Goal: Check status

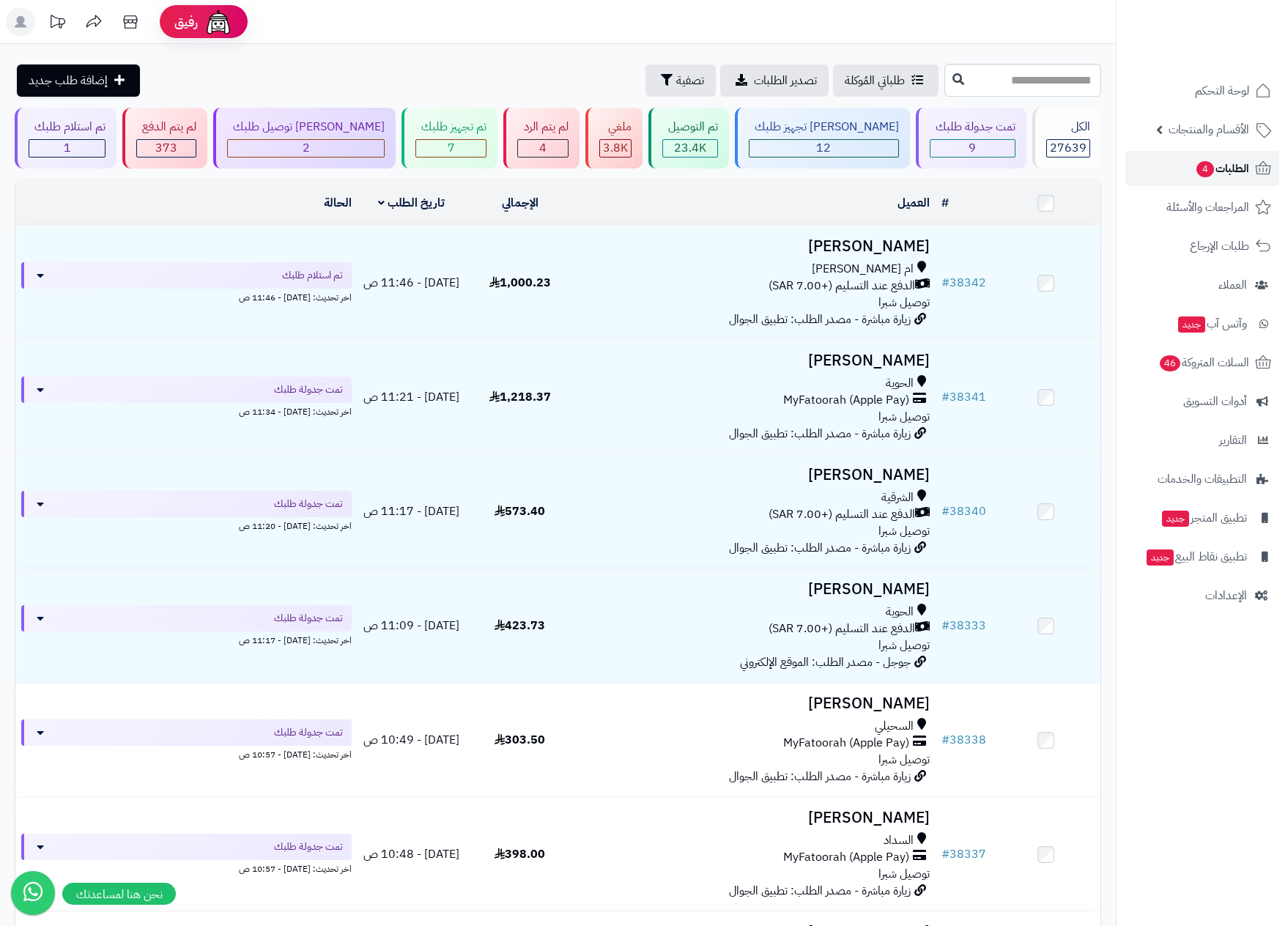
click at [1210, 165] on span "4" at bounding box center [1205, 169] width 18 height 16
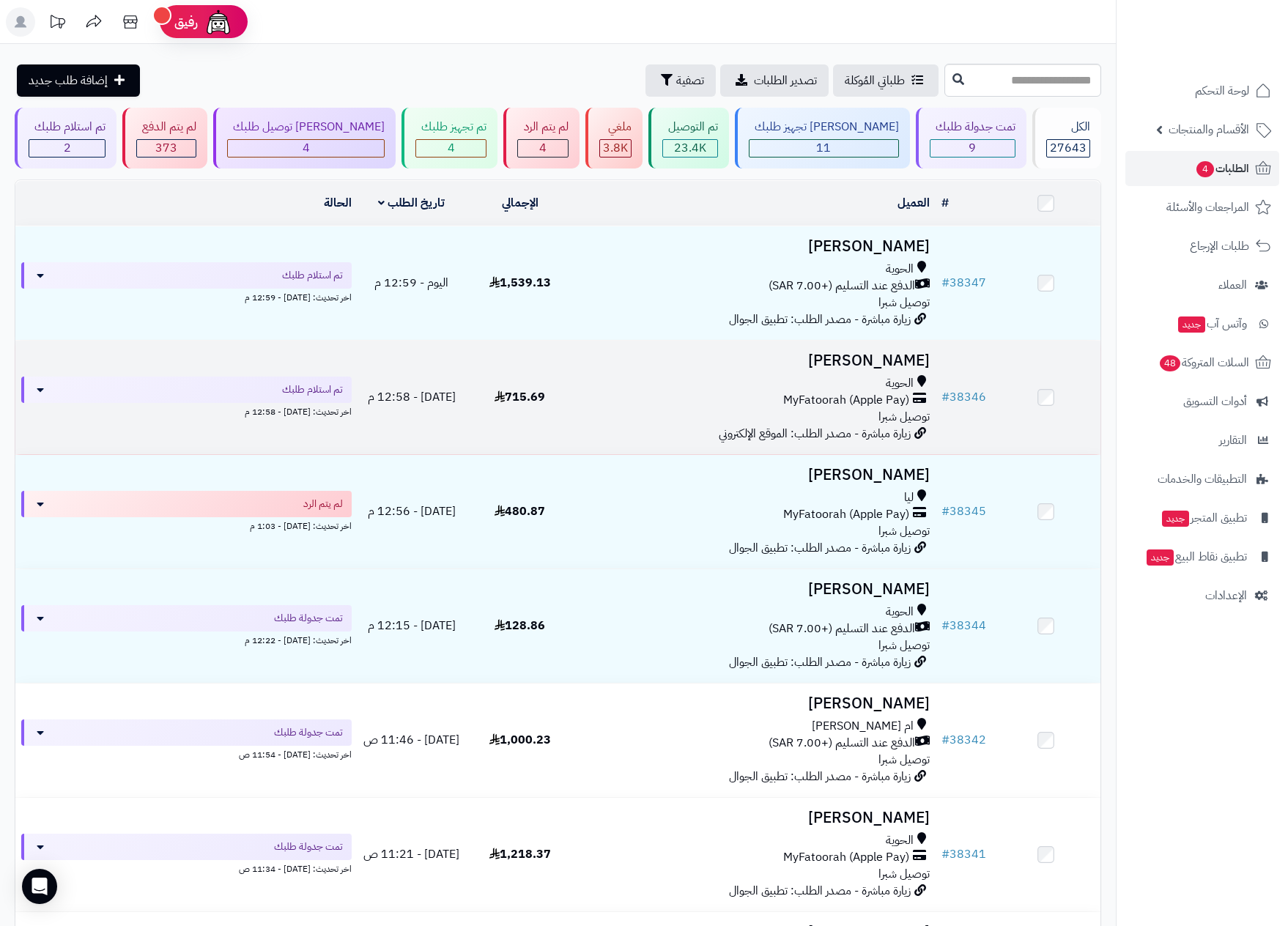
click at [840, 375] on div "الحوية" at bounding box center [755, 383] width 350 height 17
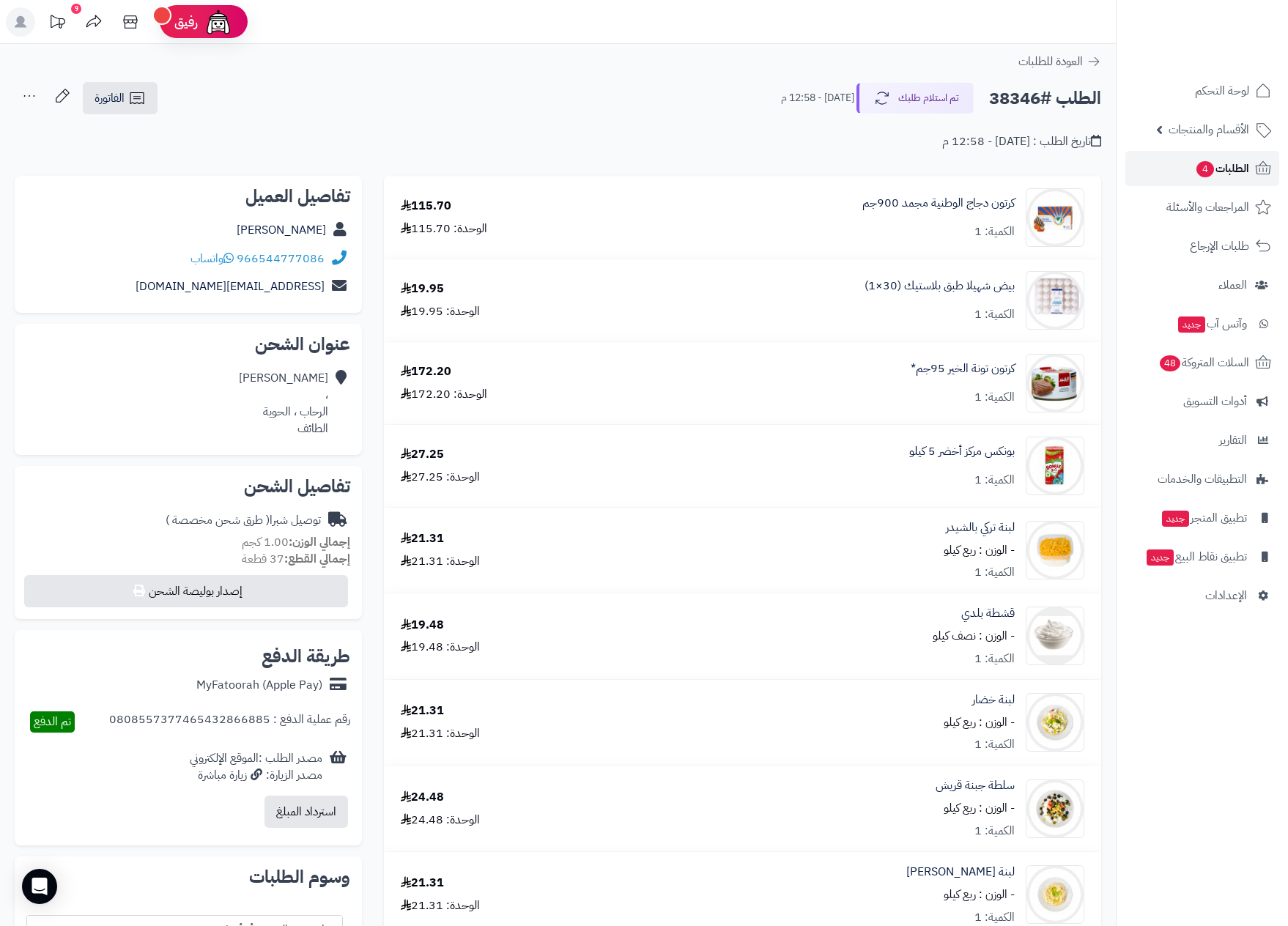
click at [1230, 167] on span "الطلبات 4" at bounding box center [1222, 168] width 54 height 20
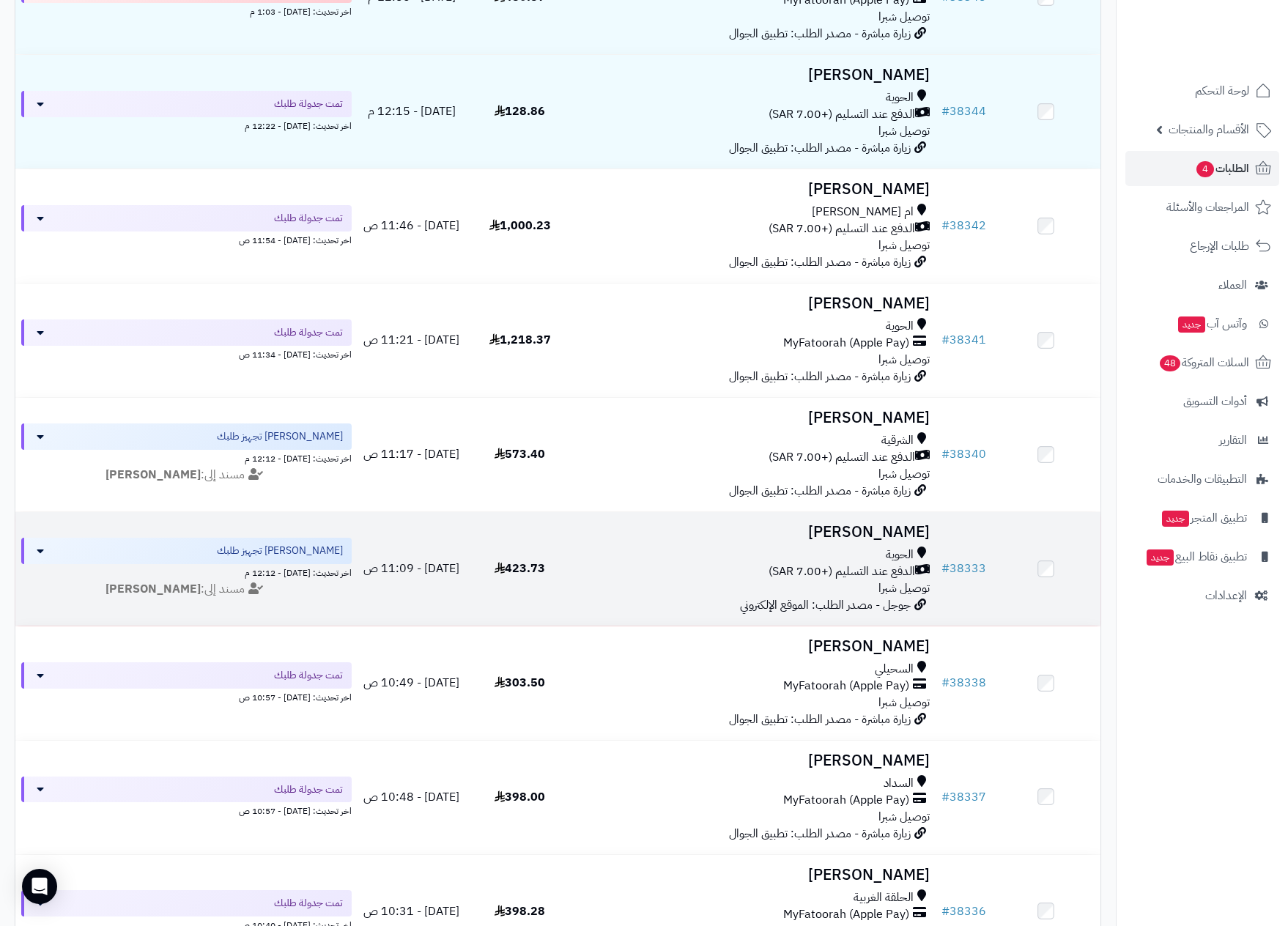
scroll to position [549, 0]
